Goal: Entertainment & Leisure: Consume media (video, audio)

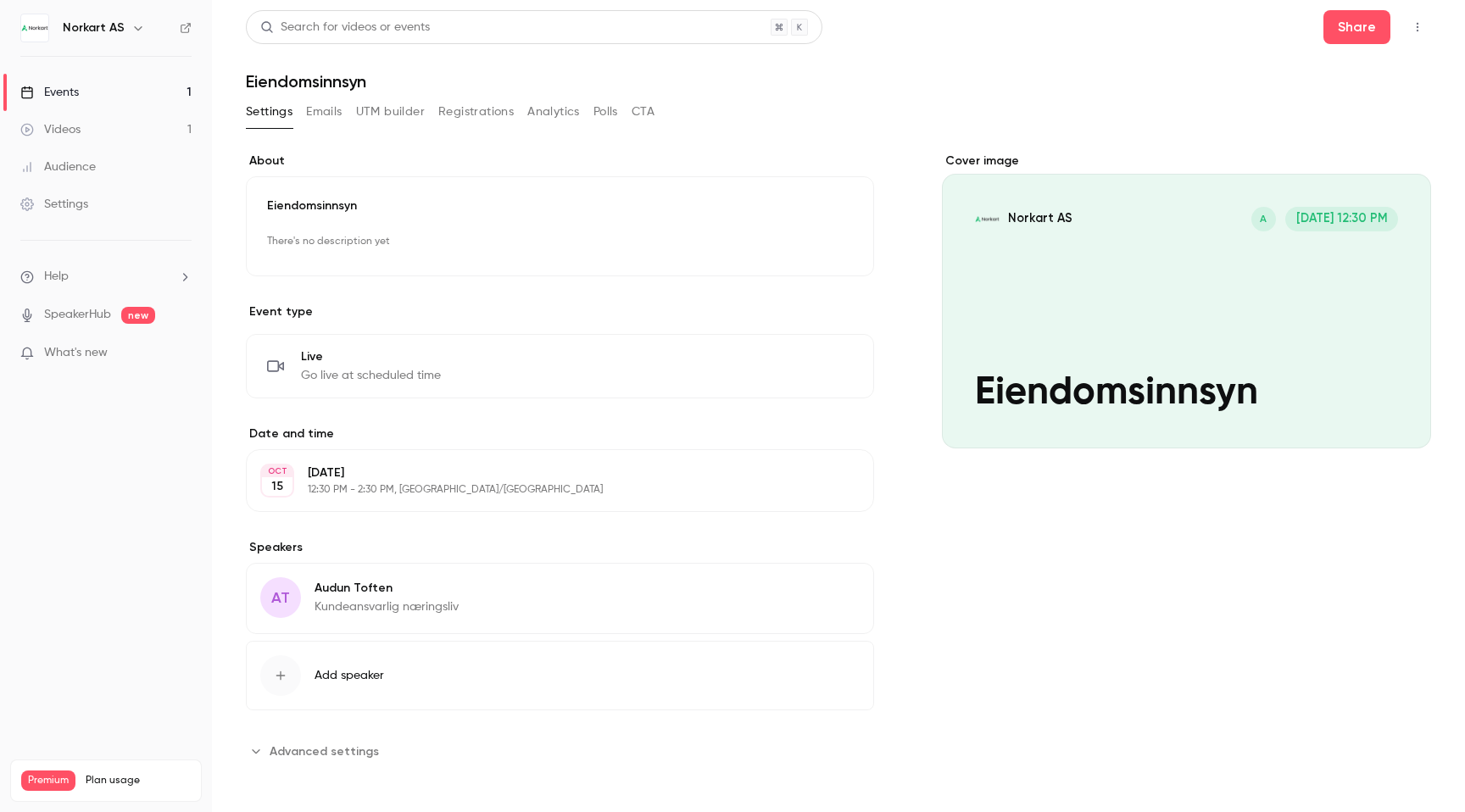
click at [85, 94] on link "Events 1" at bounding box center [106, 91] width 212 height 37
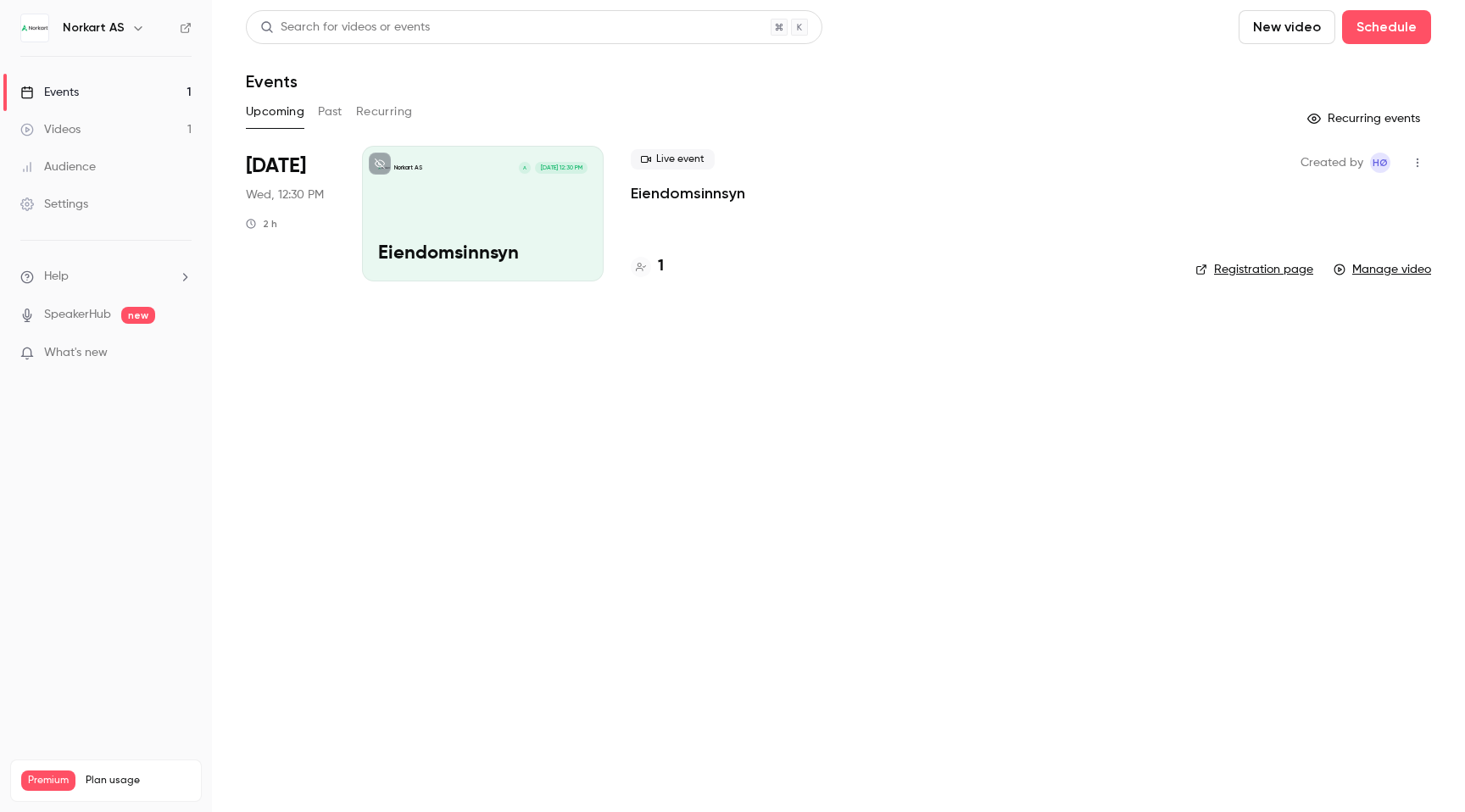
click at [495, 218] on div "[PERSON_NAME] AS A [DATE] 12:30 PM Eiendomsinnsyn" at bounding box center [483, 213] width 242 height 135
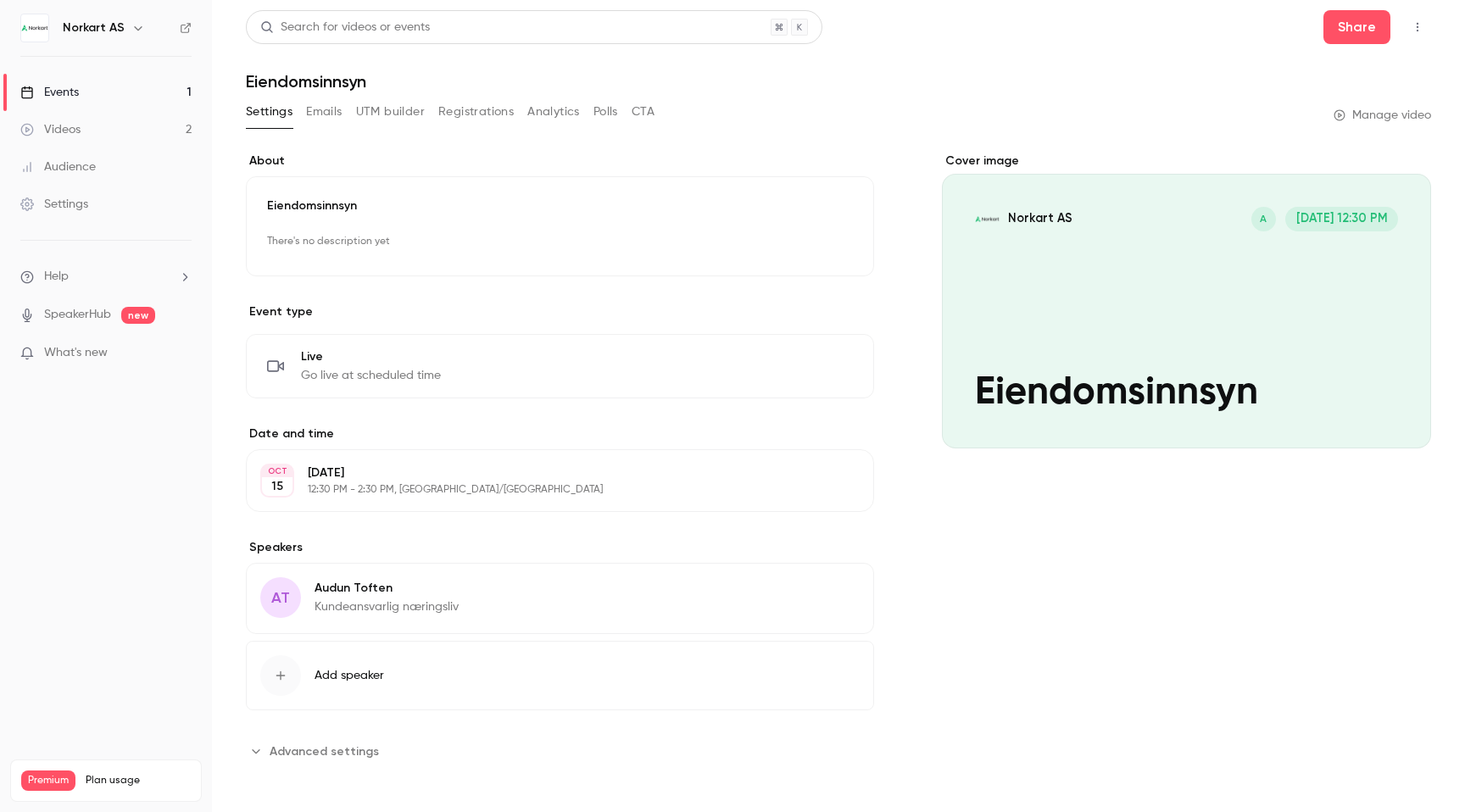
click at [321, 111] on button "Emails" at bounding box center [324, 111] width 35 height 27
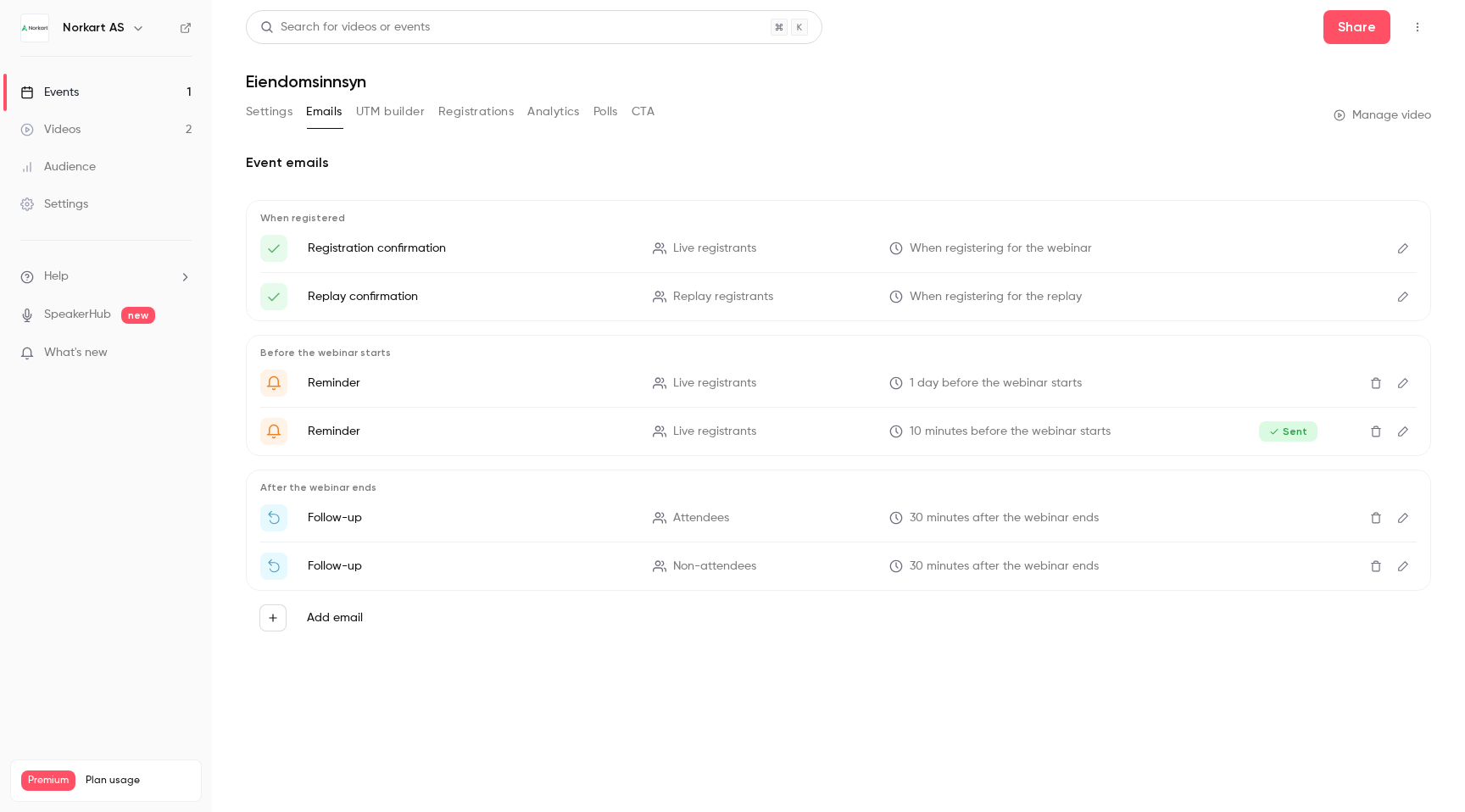
click at [370, 116] on button "UTM builder" at bounding box center [391, 111] width 69 height 27
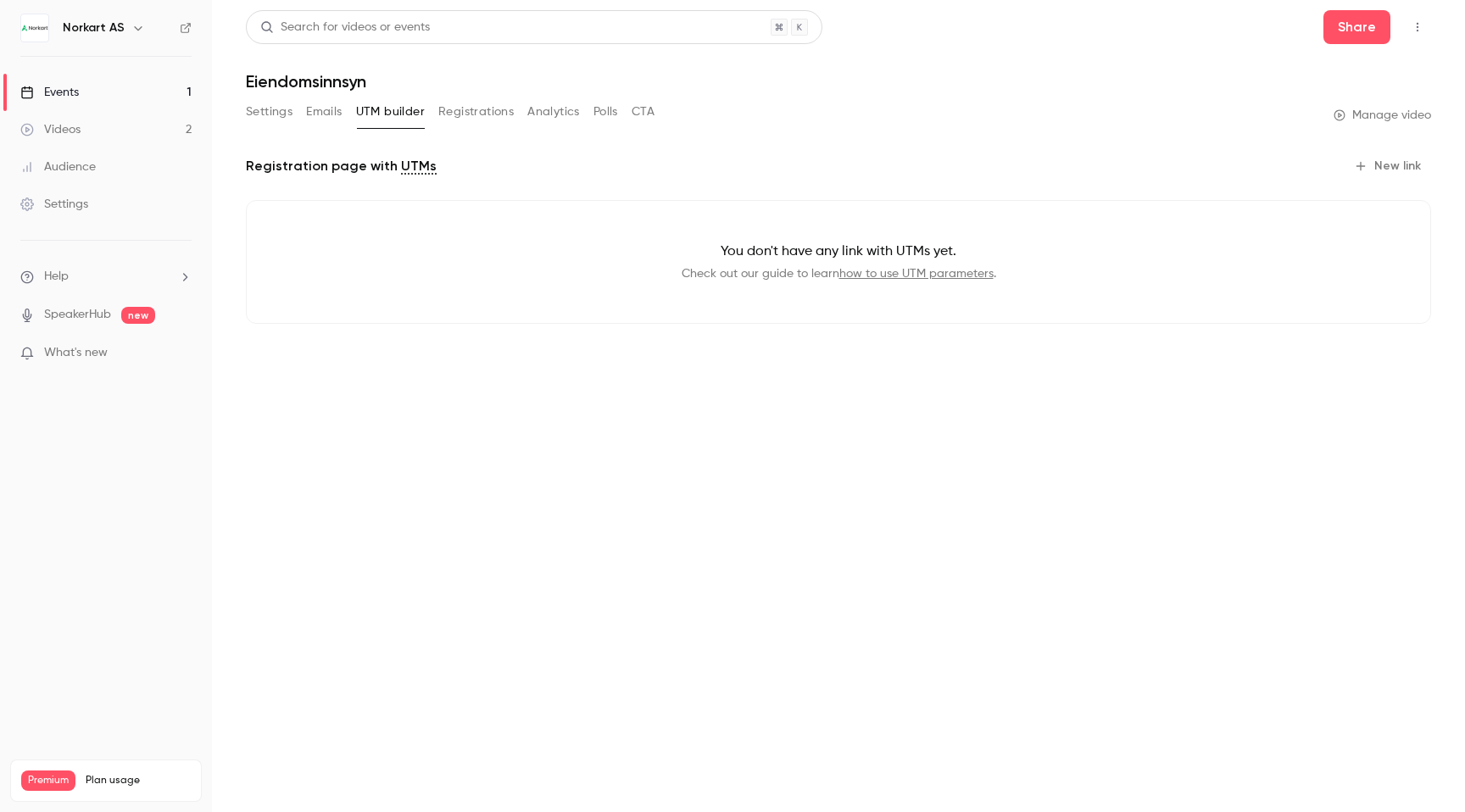
click at [498, 110] on button "Registrations" at bounding box center [476, 111] width 75 height 27
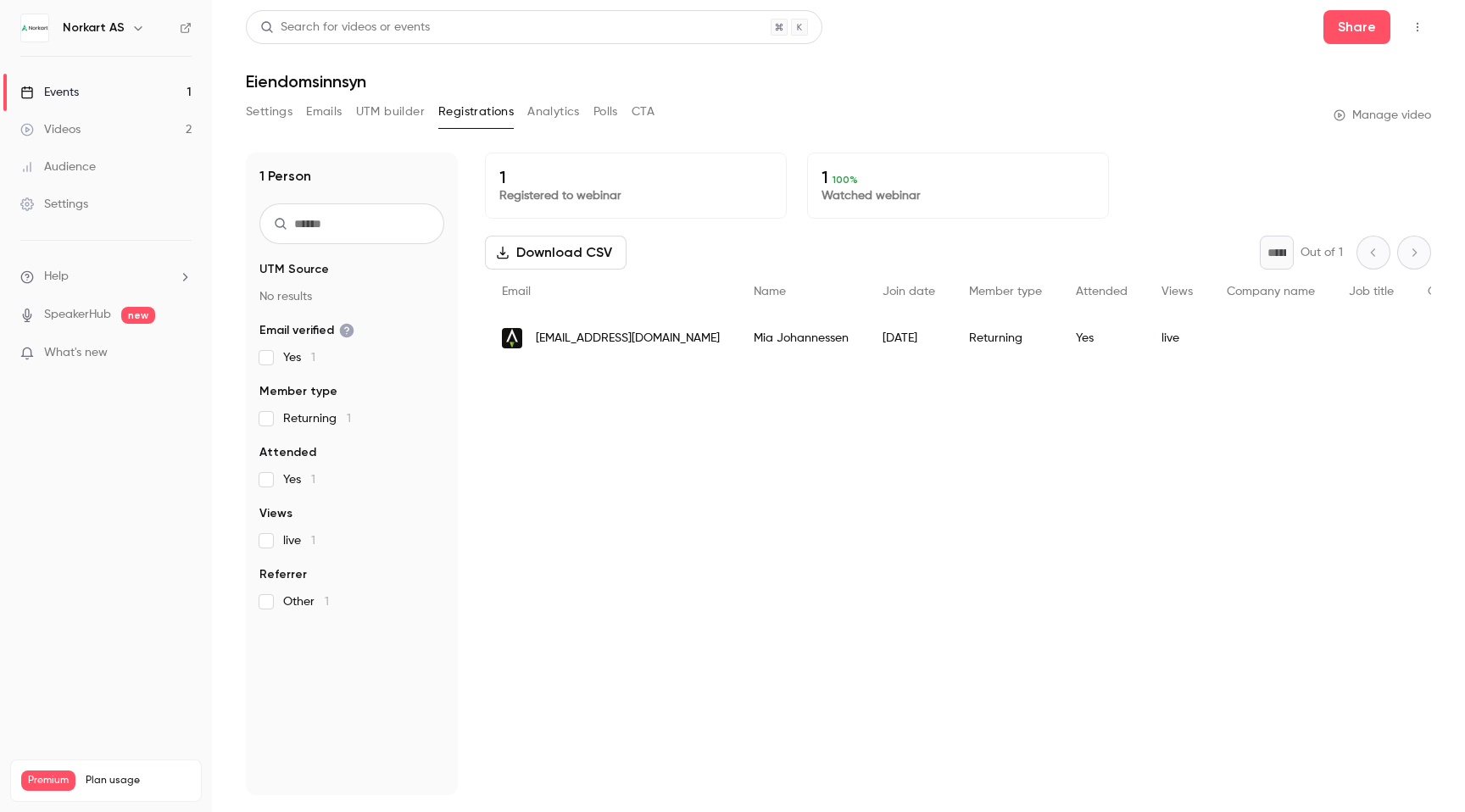
click at [595, 118] on button "Polls" at bounding box center [606, 111] width 24 height 27
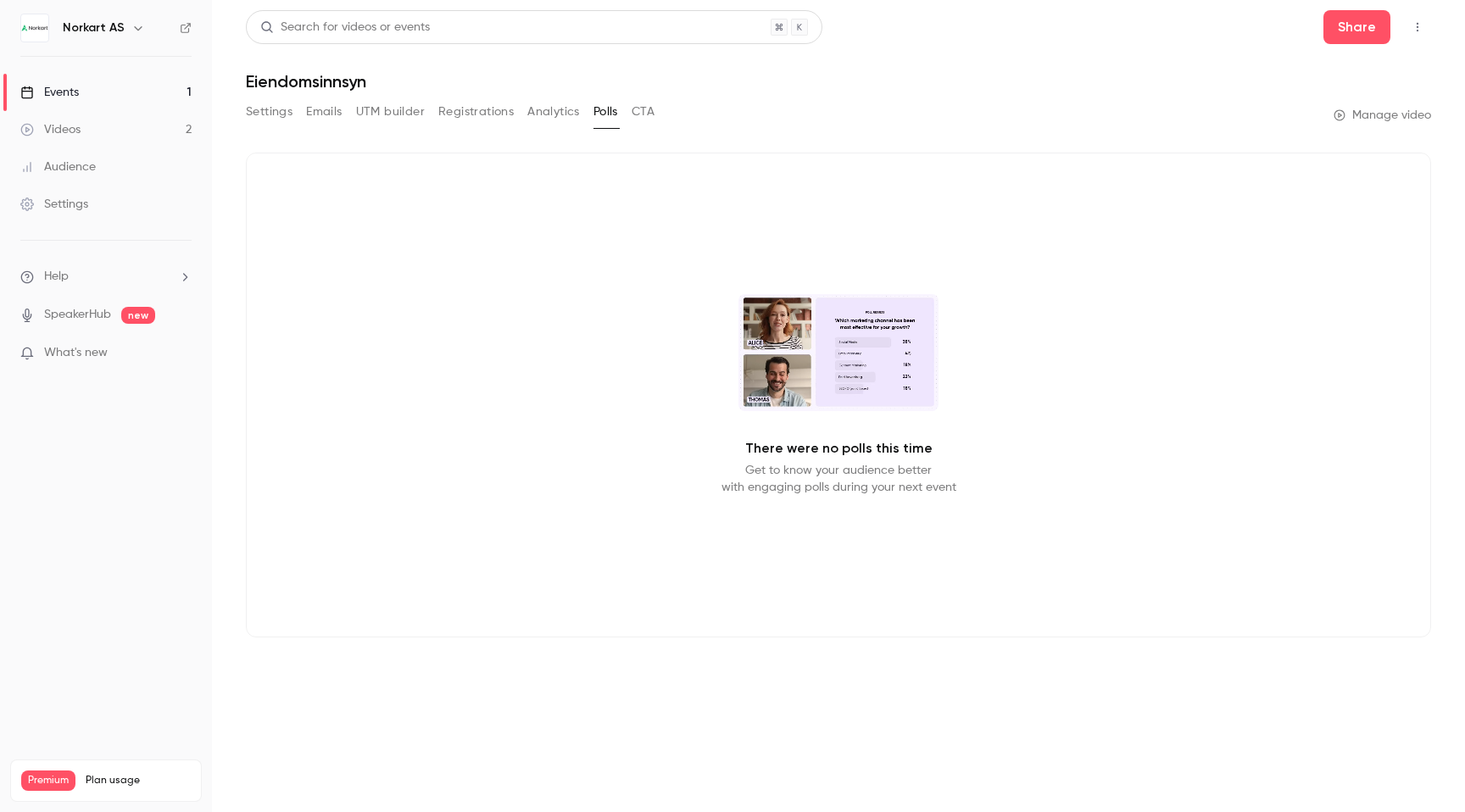
click at [669, 104] on div "Settings Emails UTM builder Registrations Analytics Polls CTA Manage video" at bounding box center [838, 115] width 1185 height 34
click at [266, 116] on button "Settings" at bounding box center [269, 111] width 47 height 27
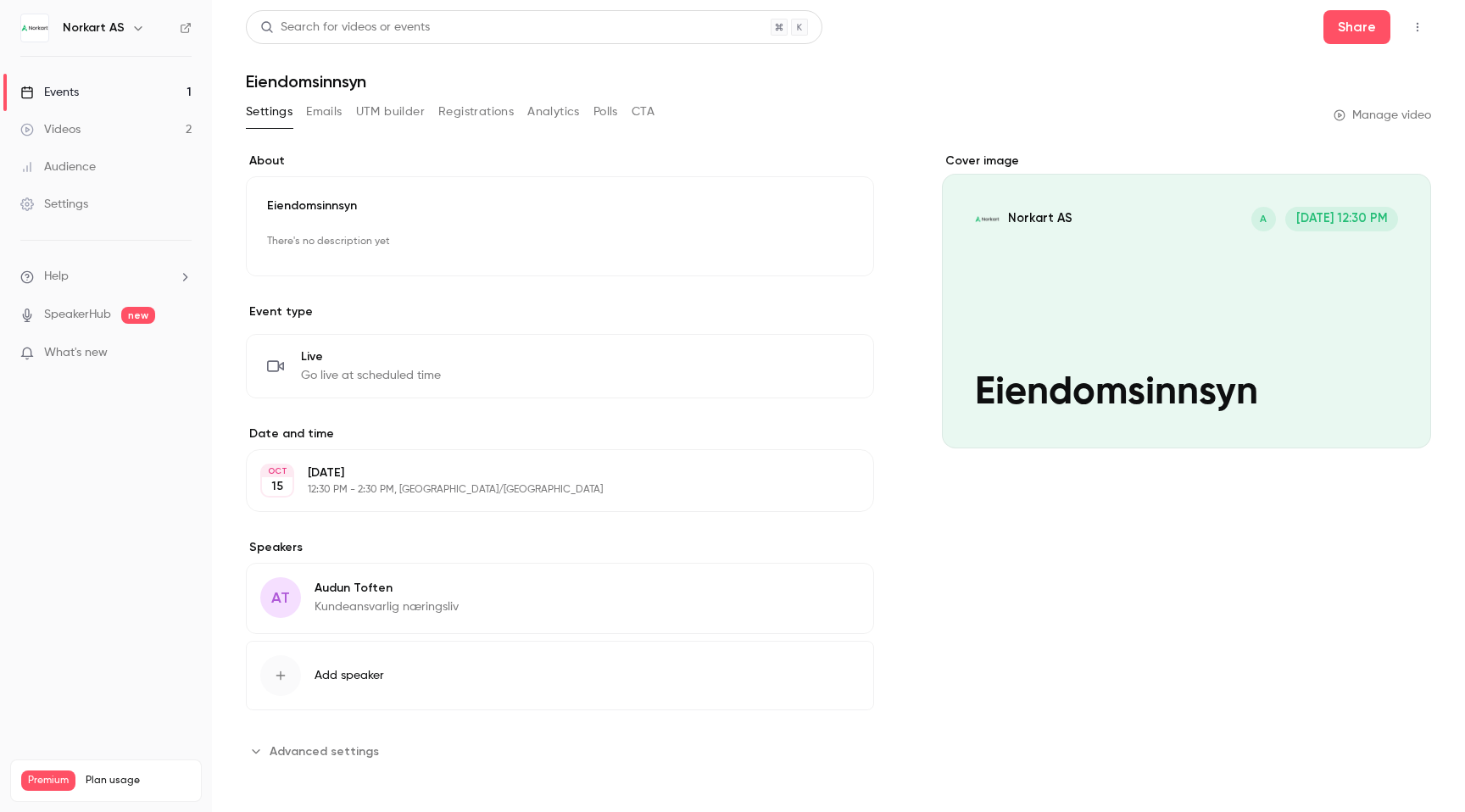
click at [71, 125] on div "Videos" at bounding box center [51, 129] width 60 height 17
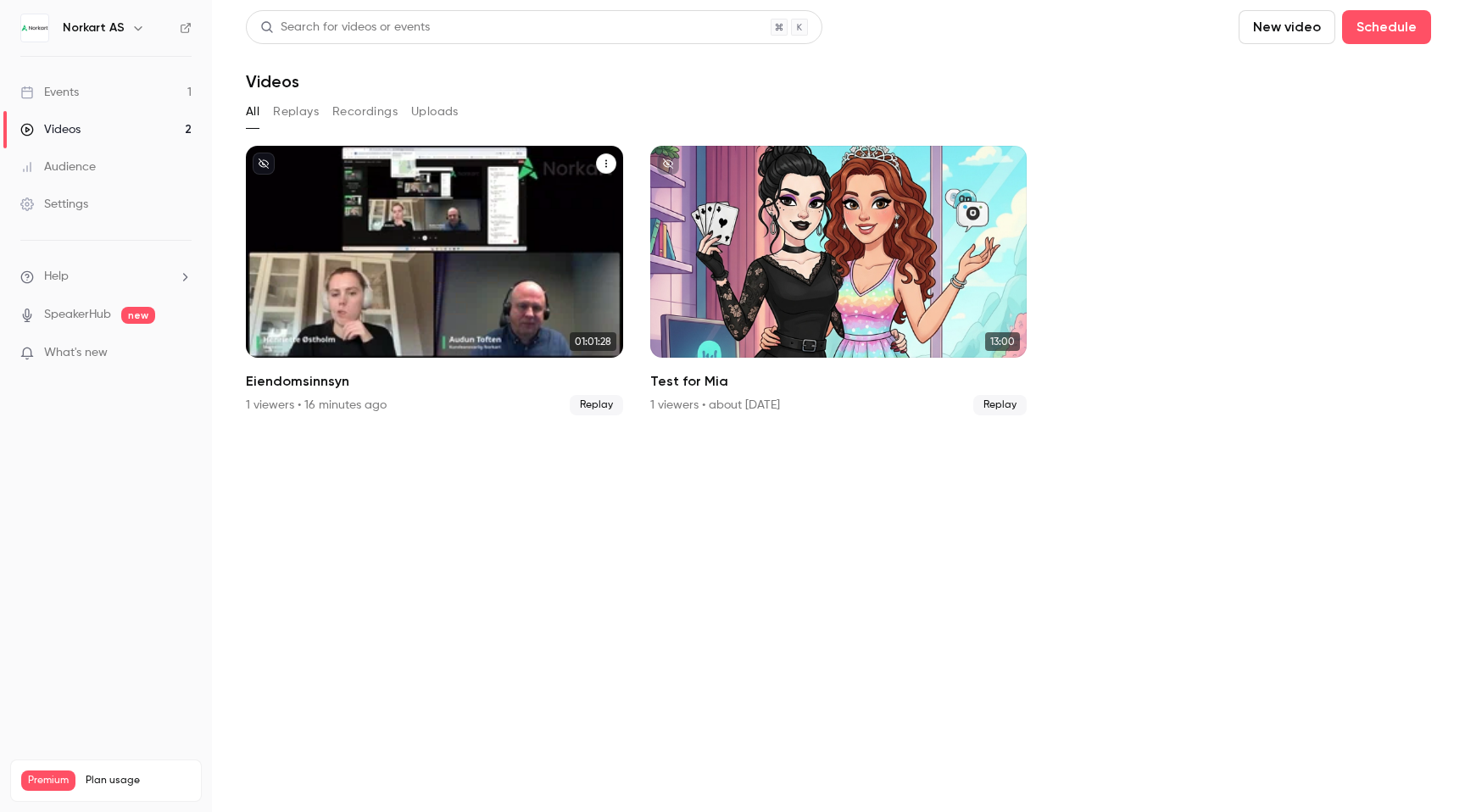
click at [496, 255] on div "[PERSON_NAME] AS A [DATE] Eiendomsinnsyn" at bounding box center [434, 252] width 377 height 212
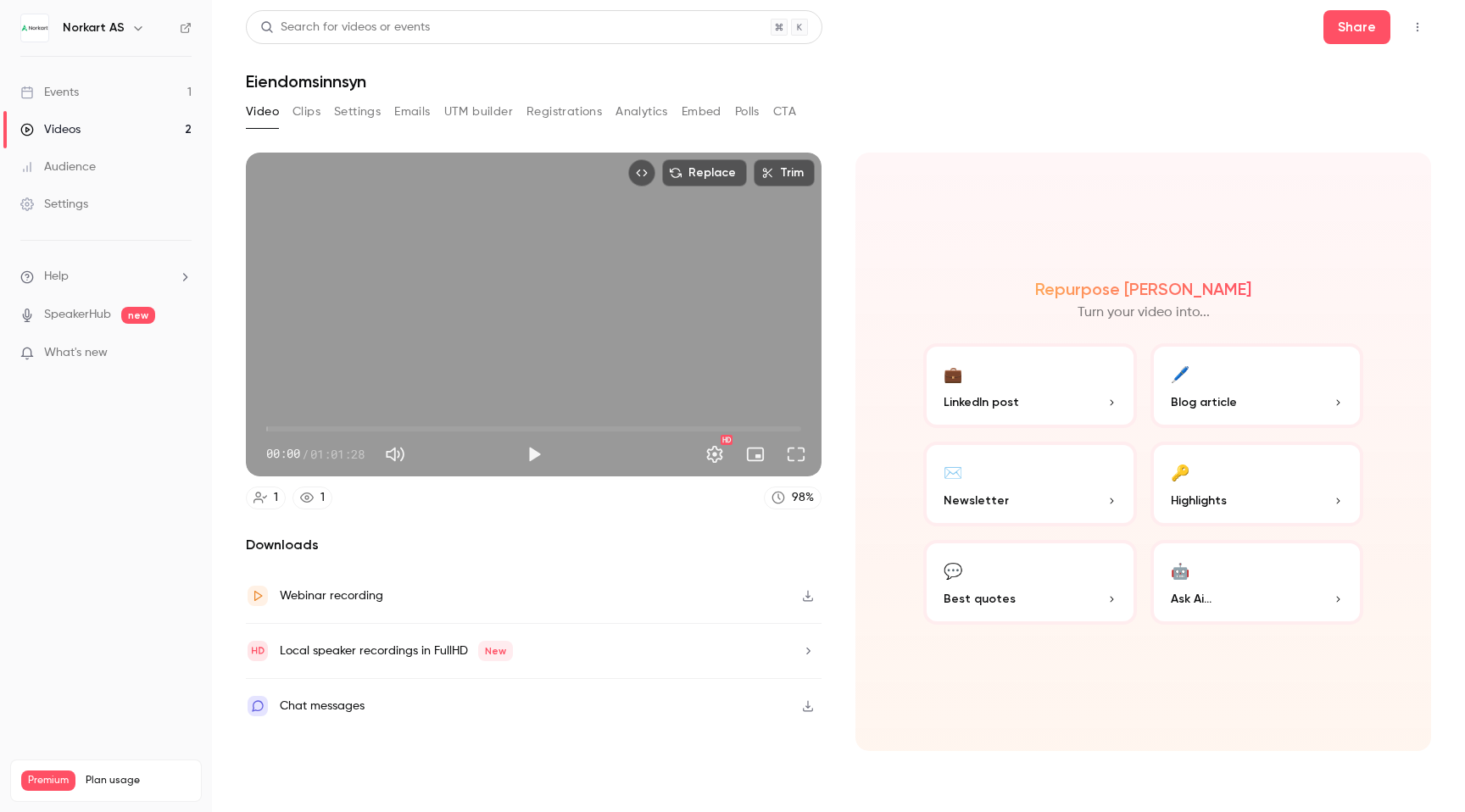
click at [295, 108] on button "Clips" at bounding box center [306, 111] width 28 height 27
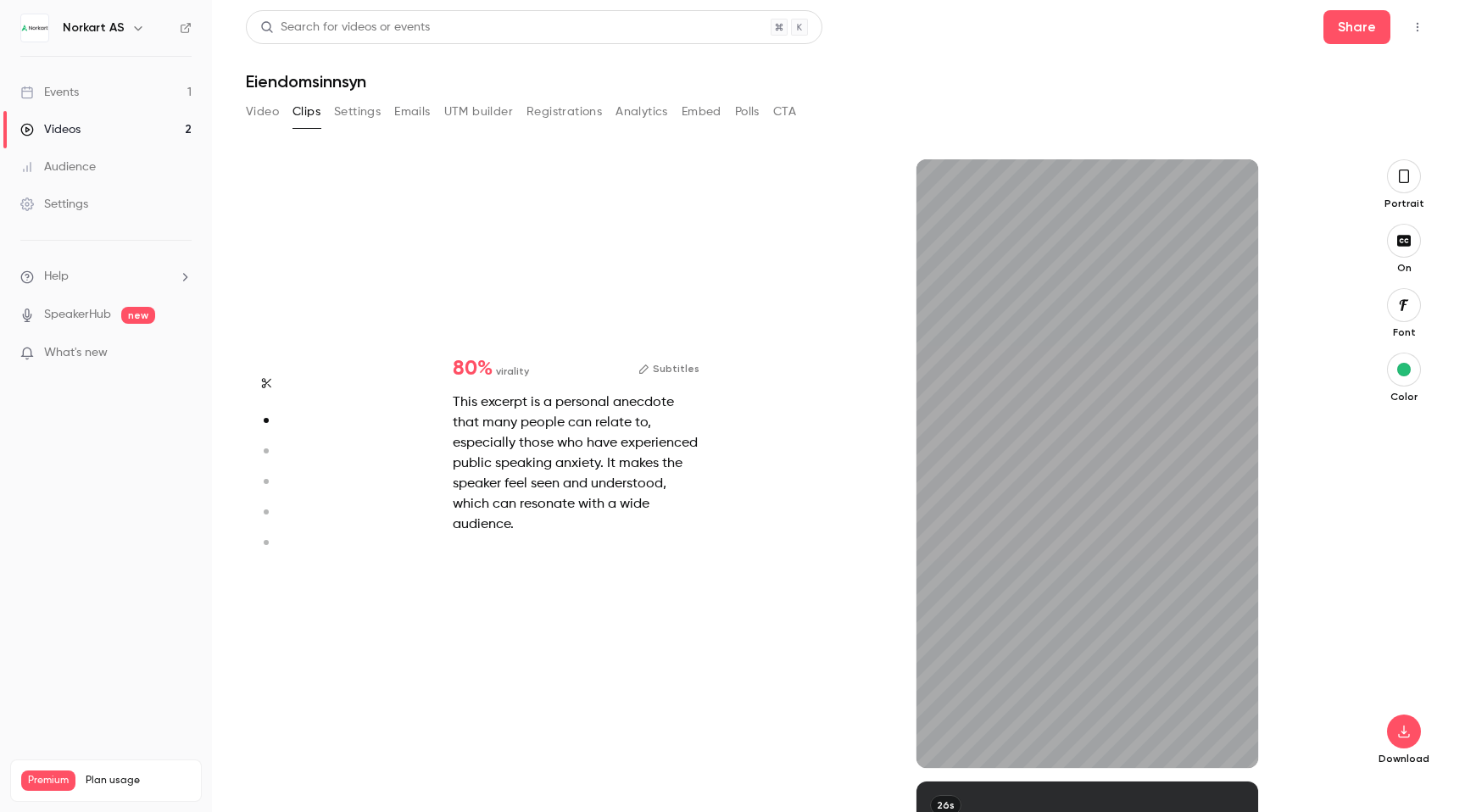
scroll to position [622, 0]
click at [945, 742] on icon "button" at bounding box center [944, 741] width 14 height 12
type input "***"
click at [938, 746] on button "button" at bounding box center [943, 740] width 27 height 27
click at [926, 764] on span at bounding box center [1000, 765] width 167 height 5
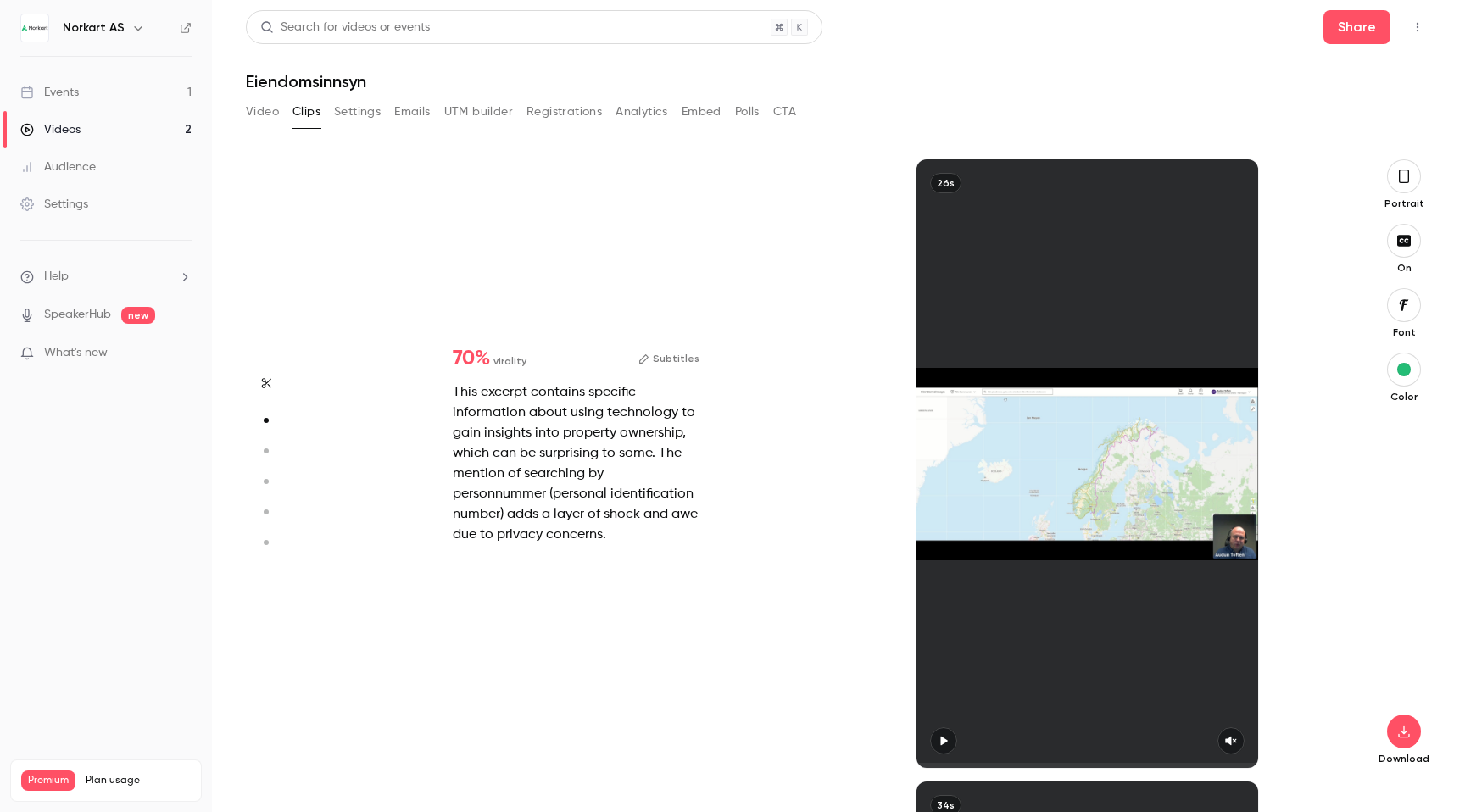
type input "*"
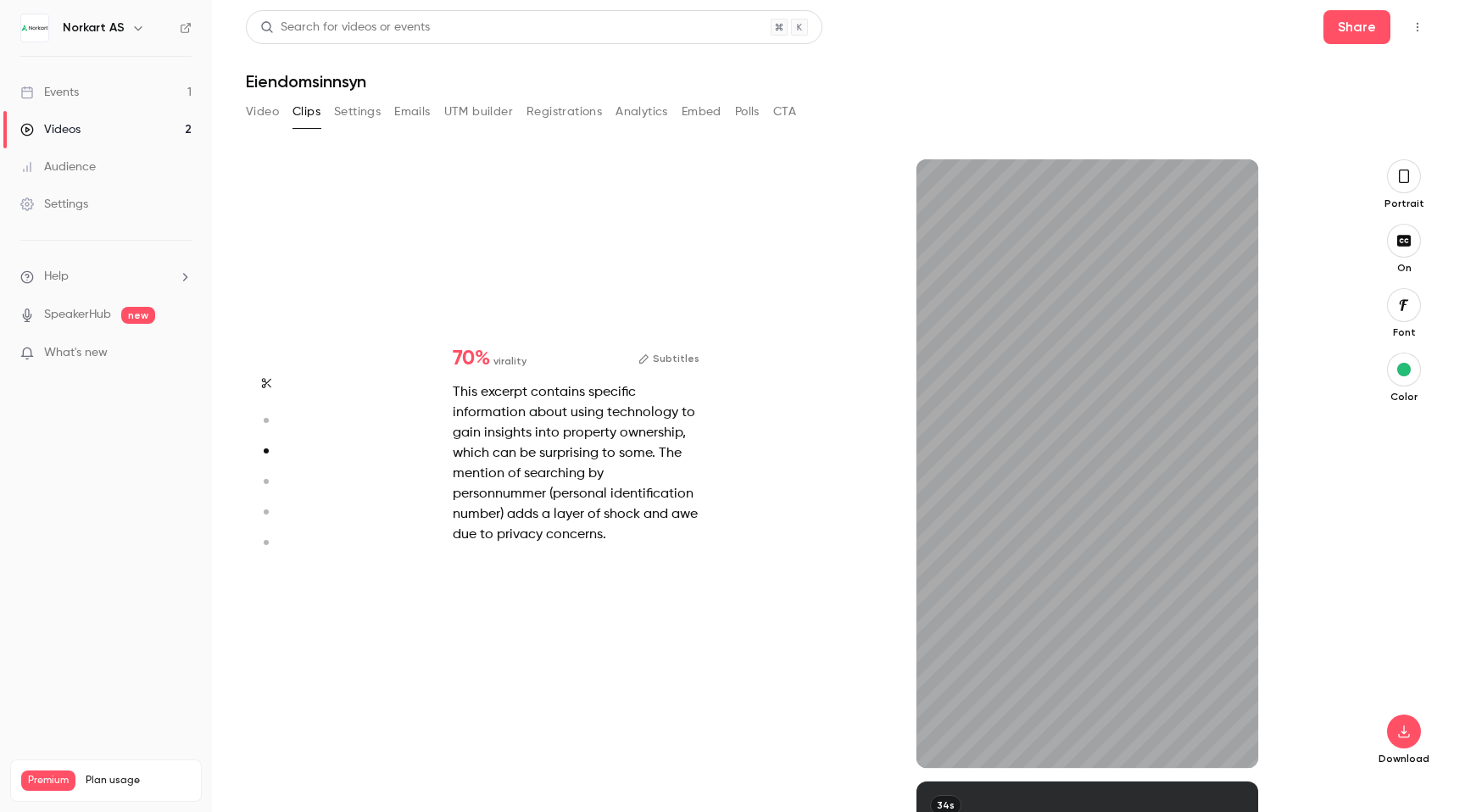
scroll to position [1244, 0]
type input "*"
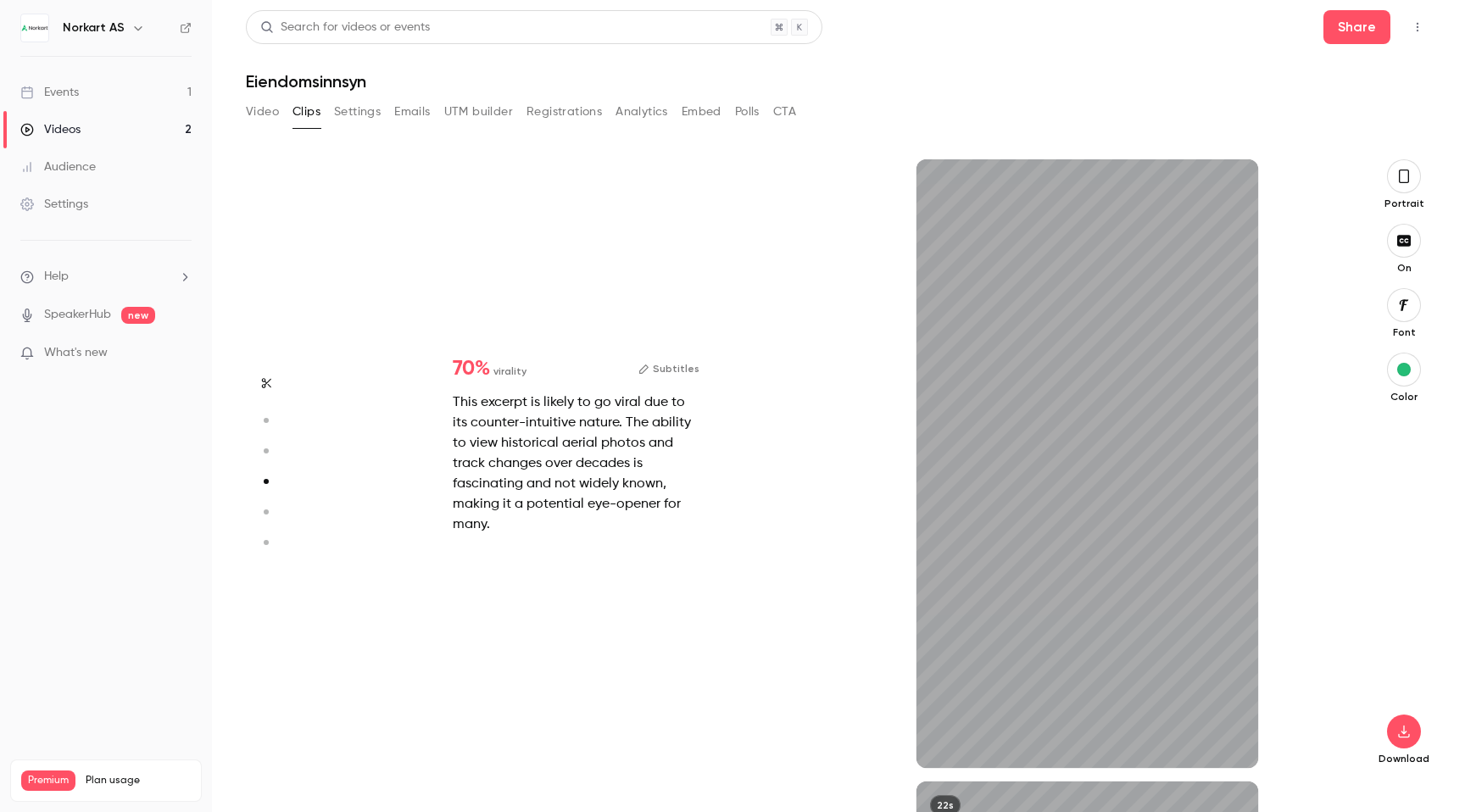
scroll to position [1866, 0]
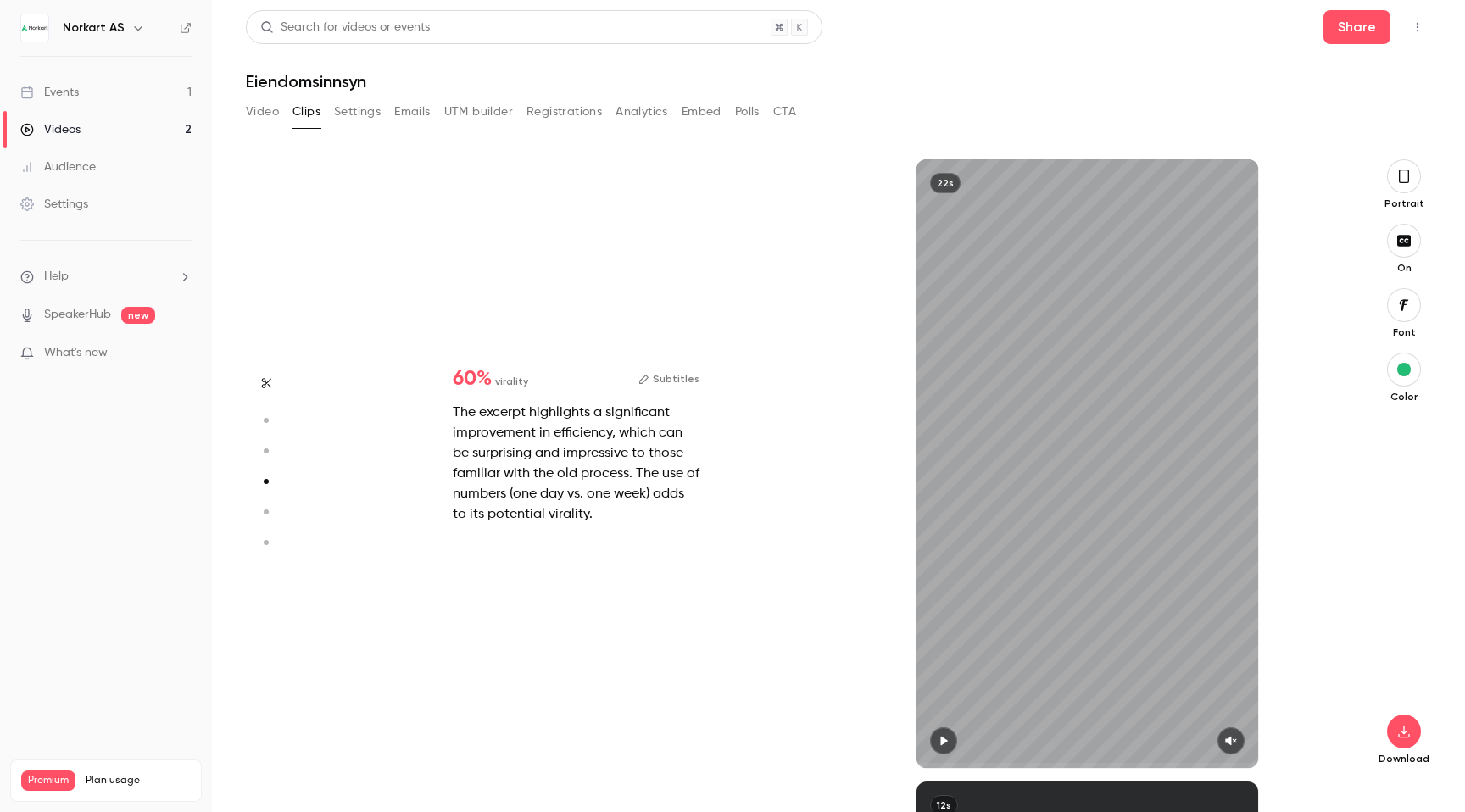
type input "*"
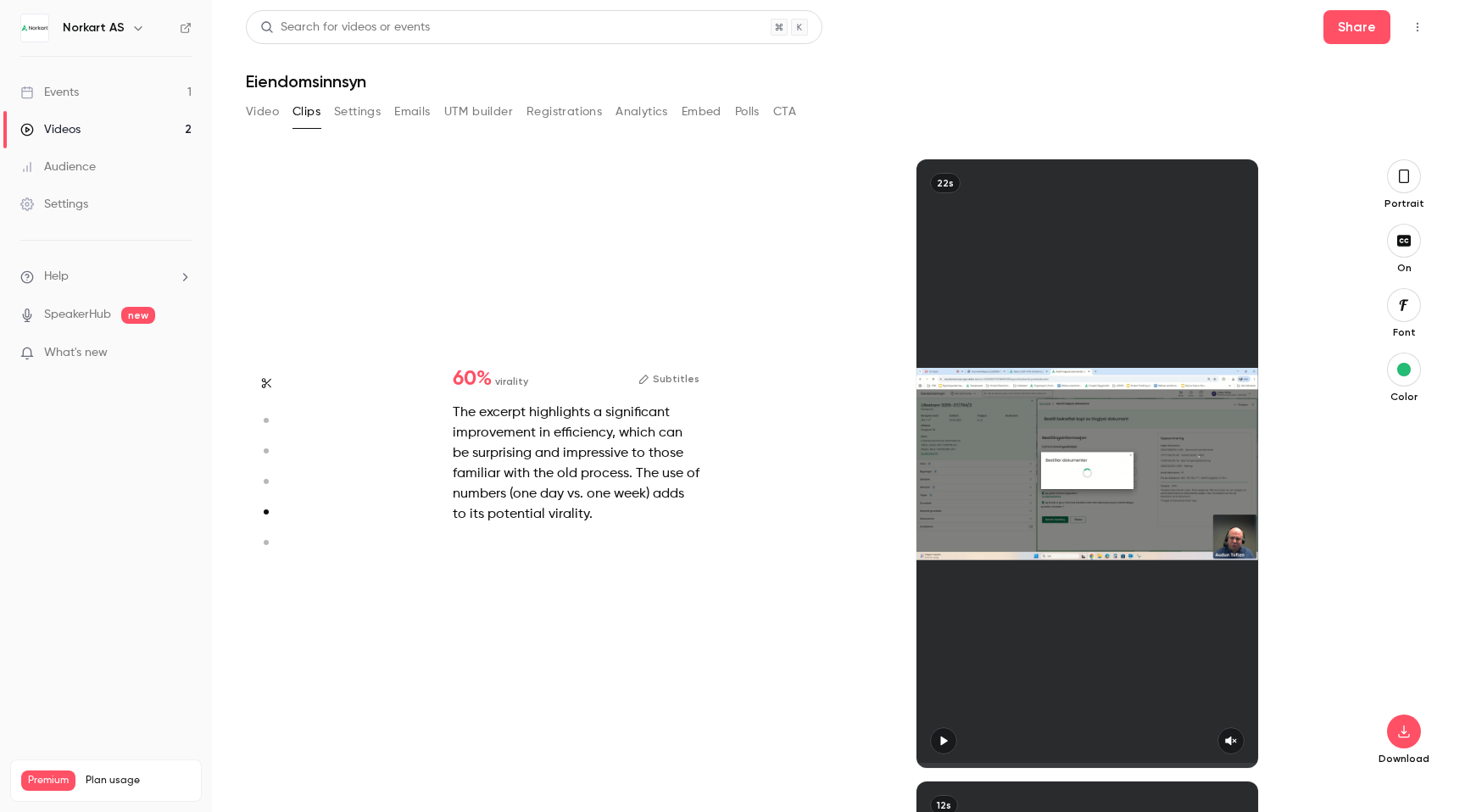
scroll to position [2489, 0]
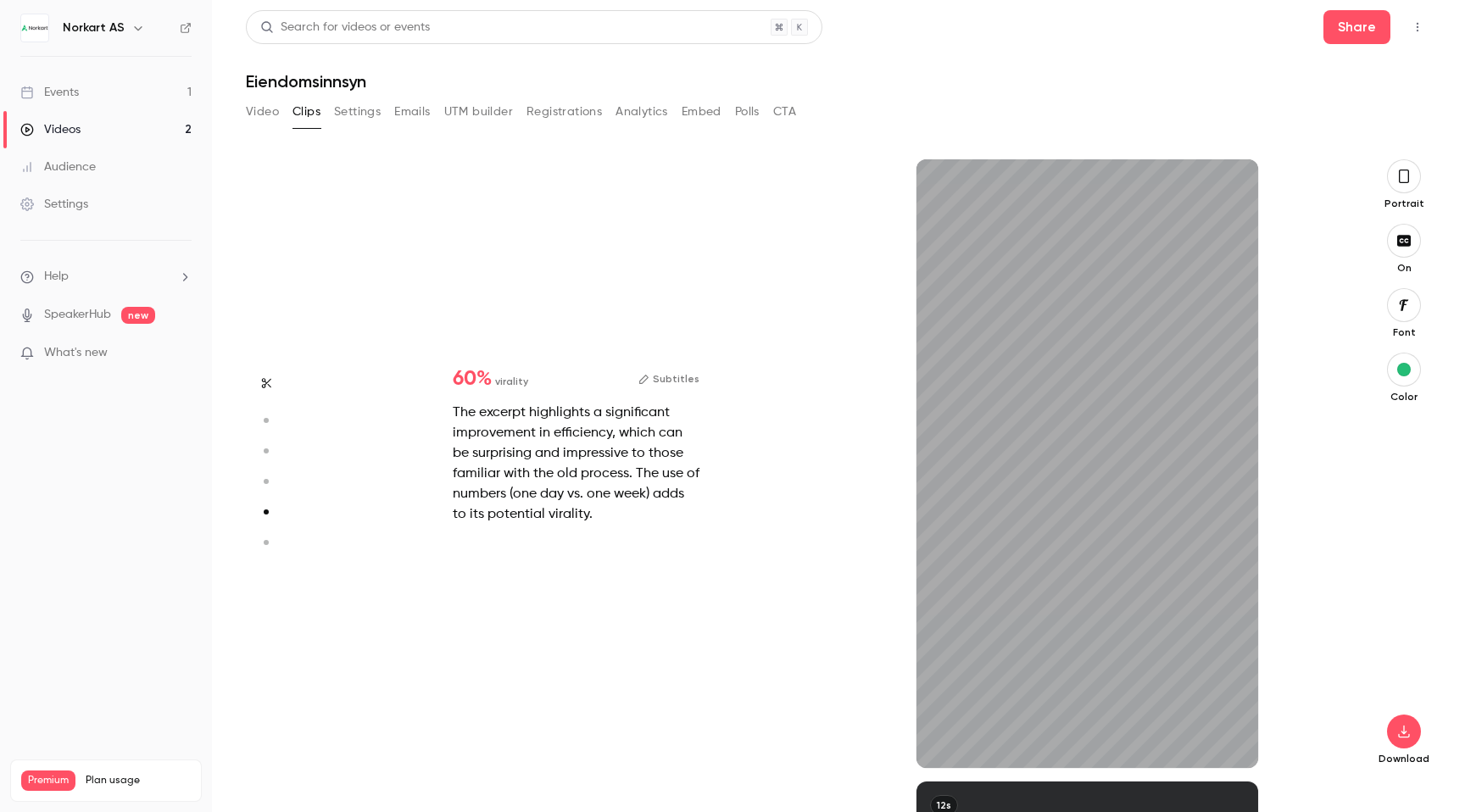
type input "*"
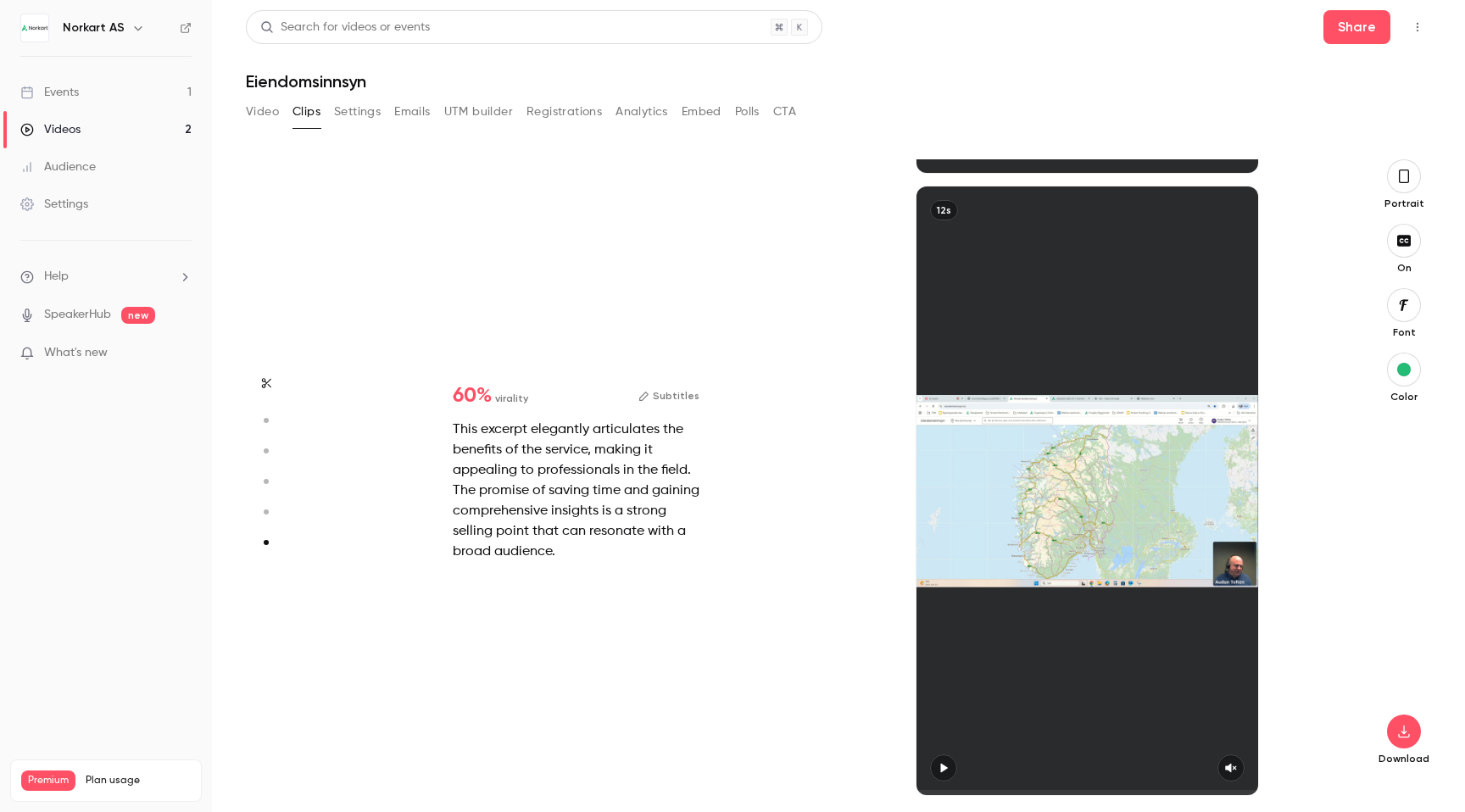
scroll to position [3083, 0]
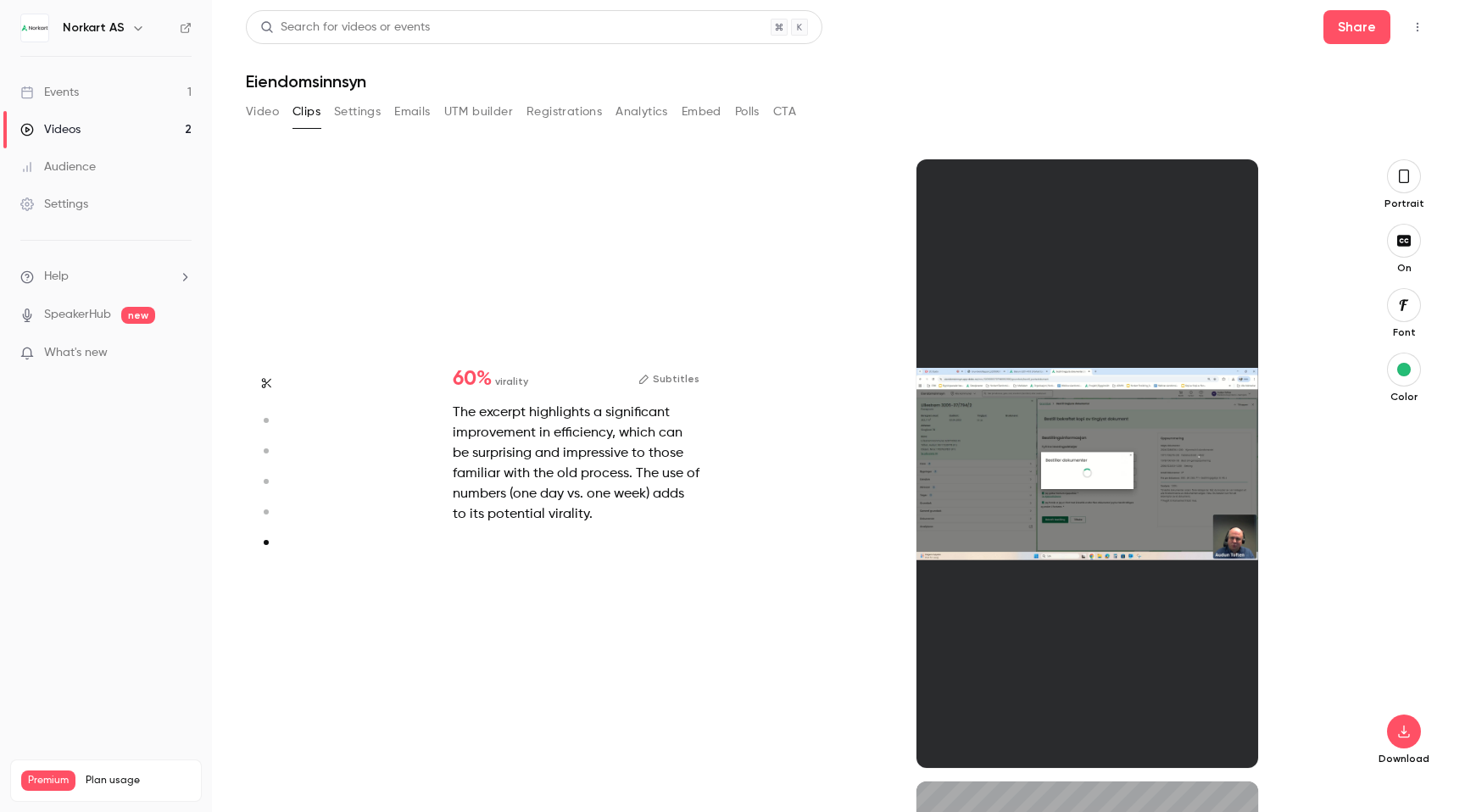
type input "*"
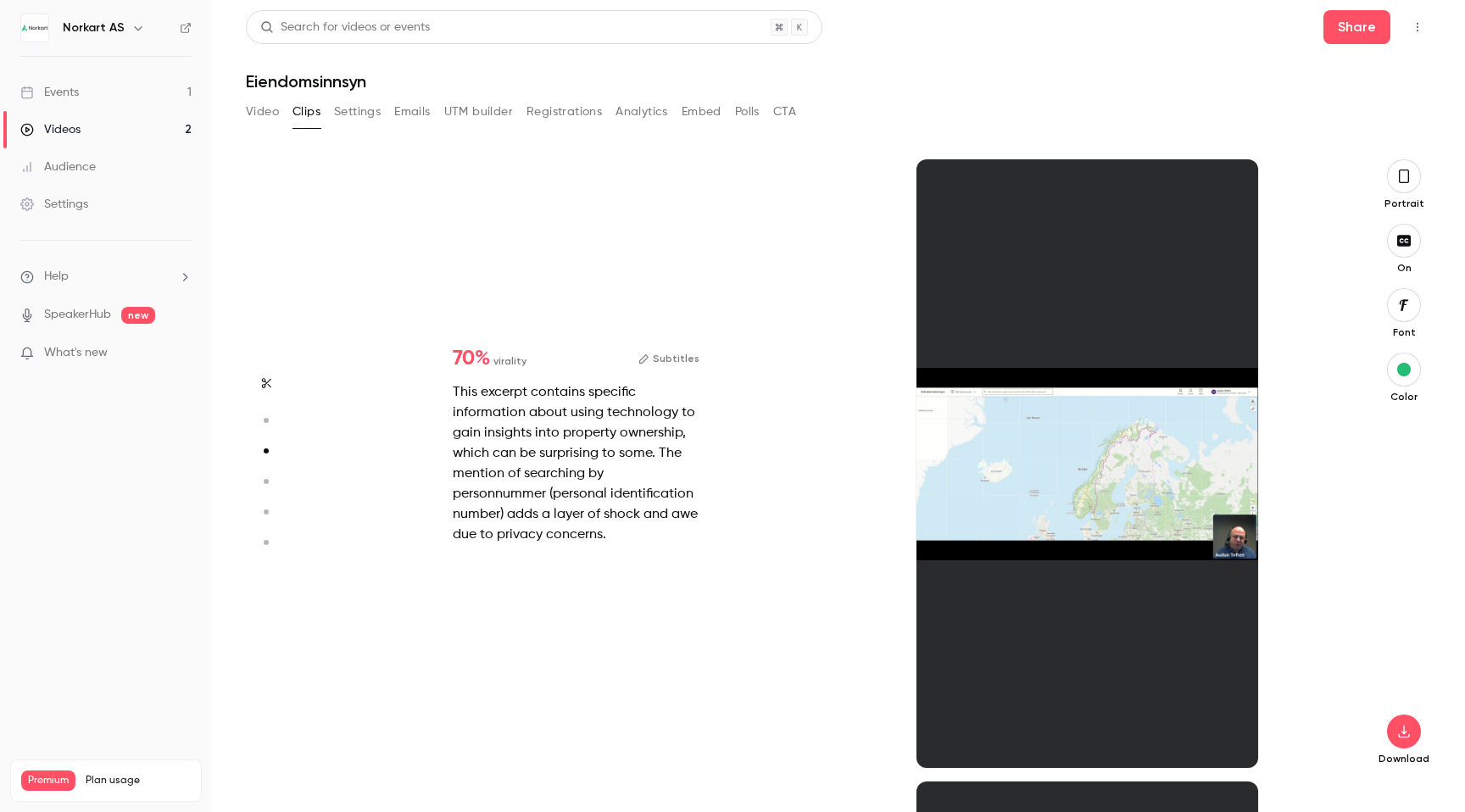
scroll to position [1244, 0]
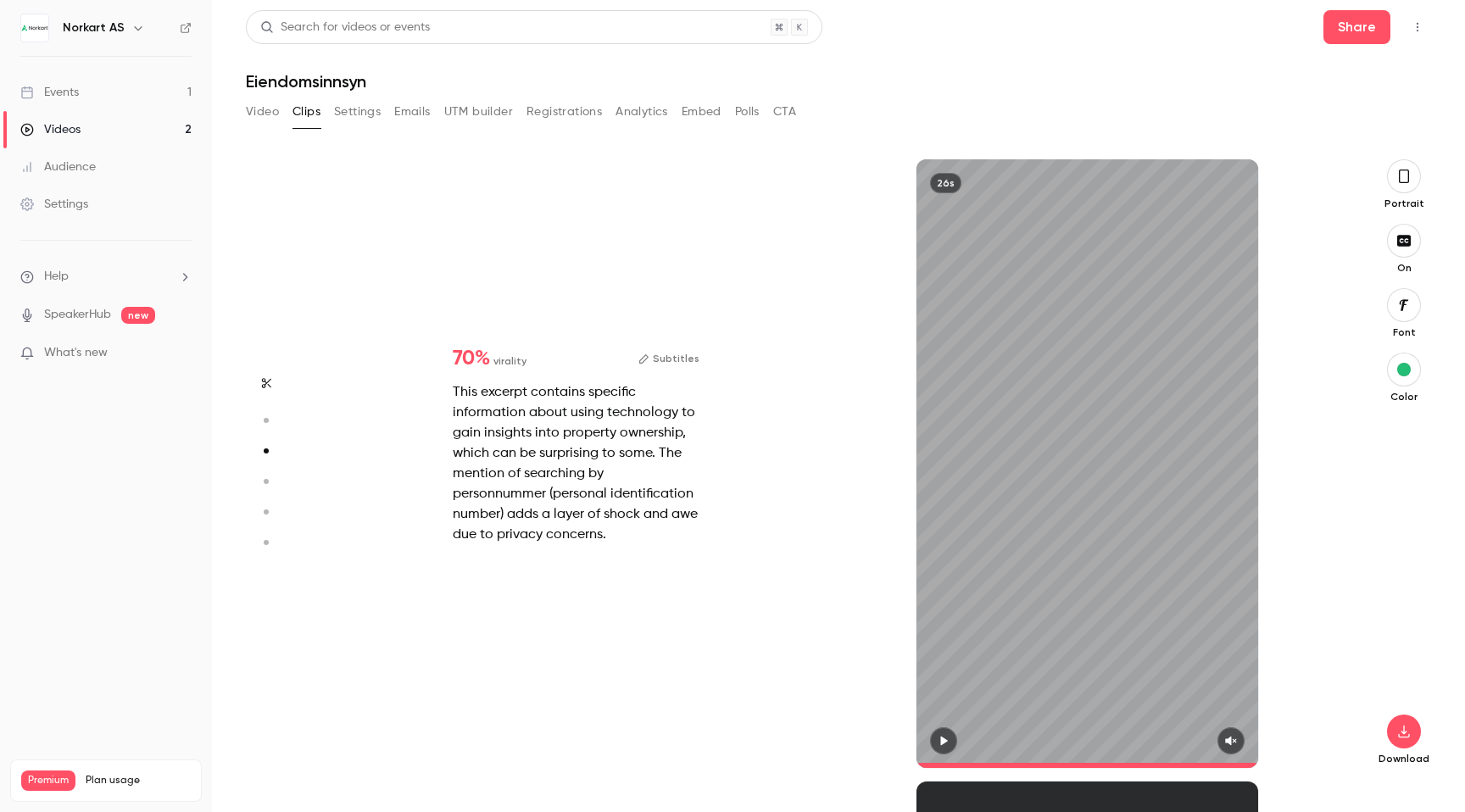
type input "****"
